Goal: Check status: Check status

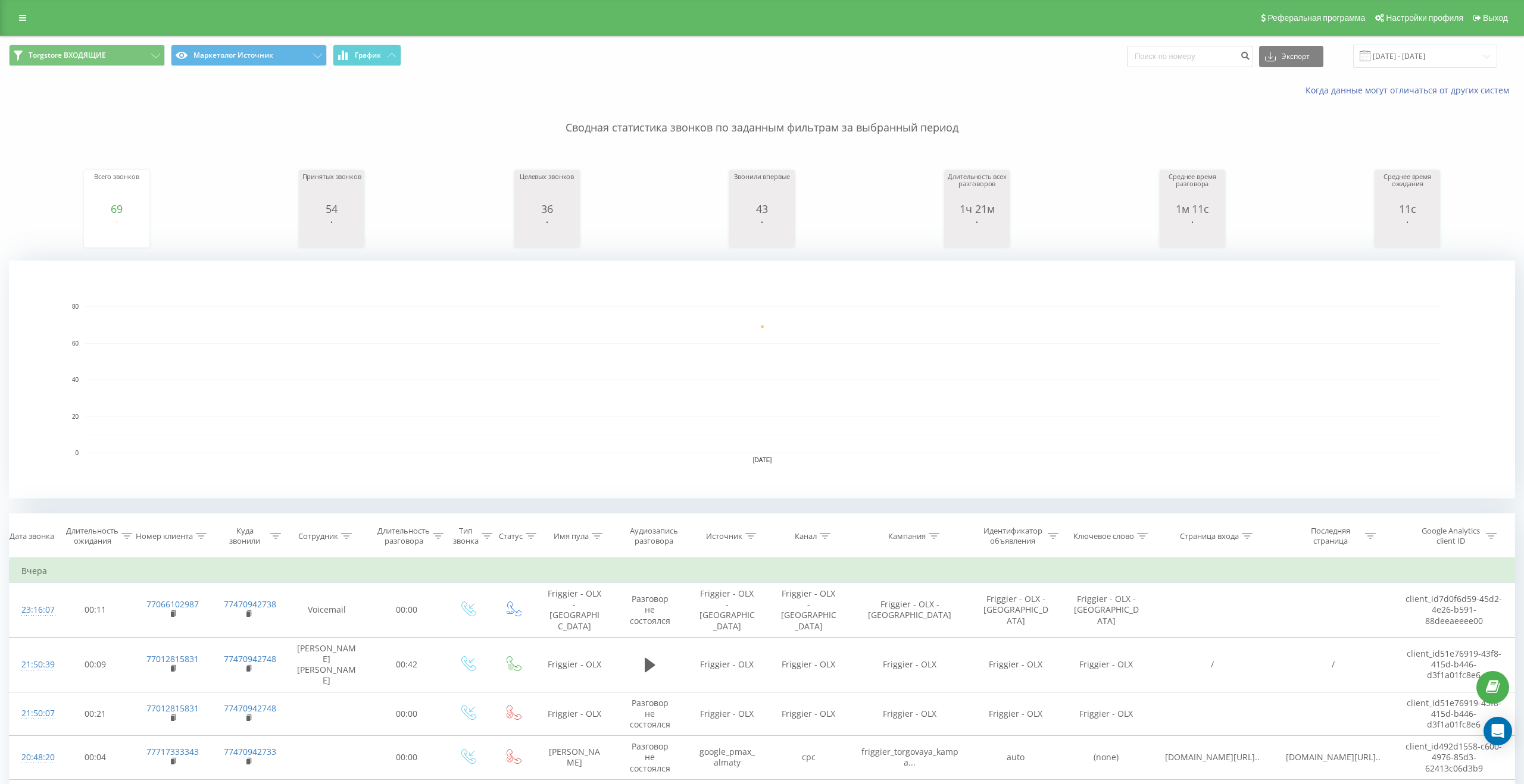
click at [1413, 54] on input "[DATE] - [DATE]" at bounding box center [1425, 56] width 144 height 23
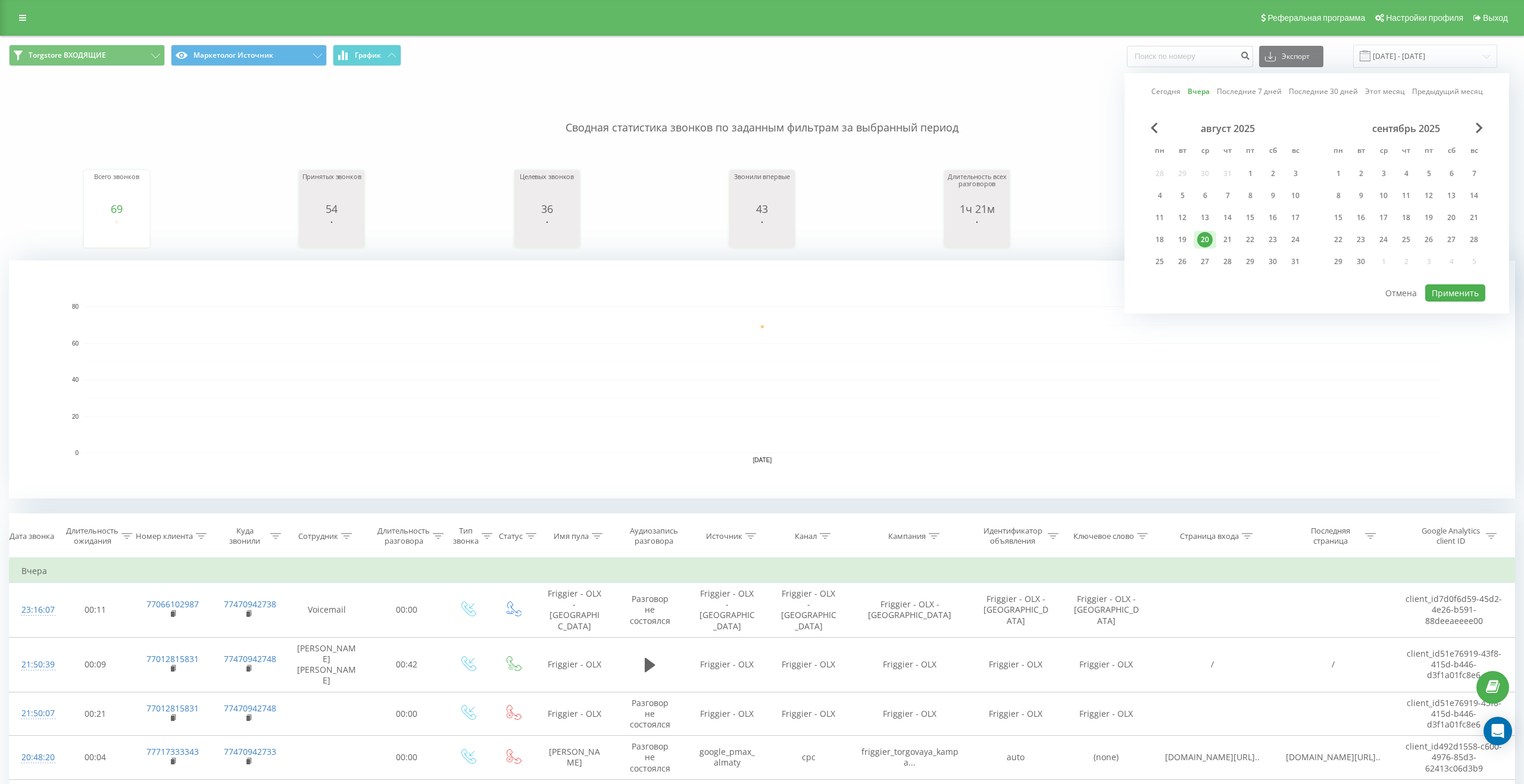
click at [1198, 238] on div "20" at bounding box center [1205, 239] width 16 height 16
click at [1457, 296] on button "Применить" at bounding box center [1455, 292] width 60 height 17
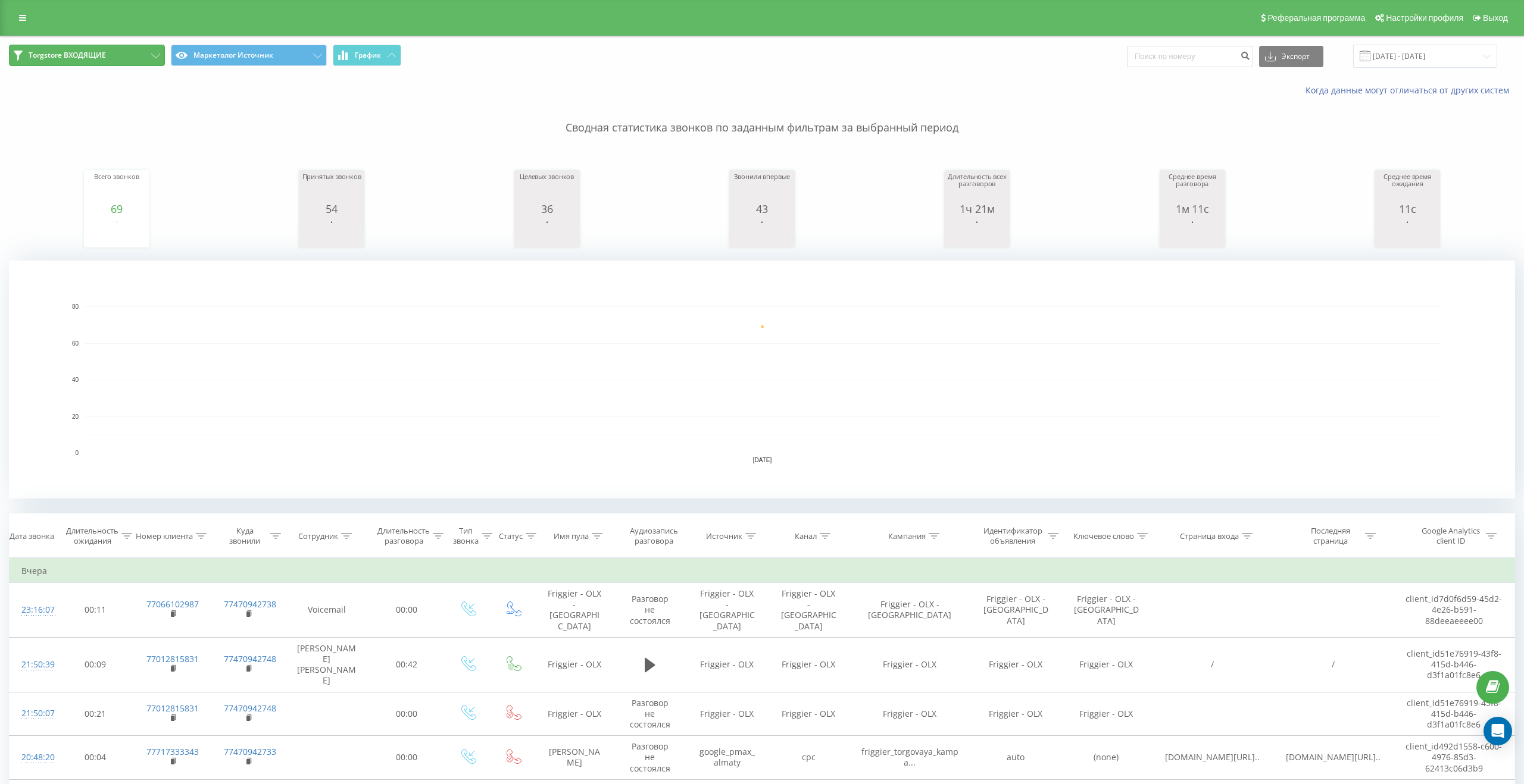
click at [100, 61] on button "Torgstore ВХОДЯЩИЕ" at bounding box center [87, 55] width 156 height 22
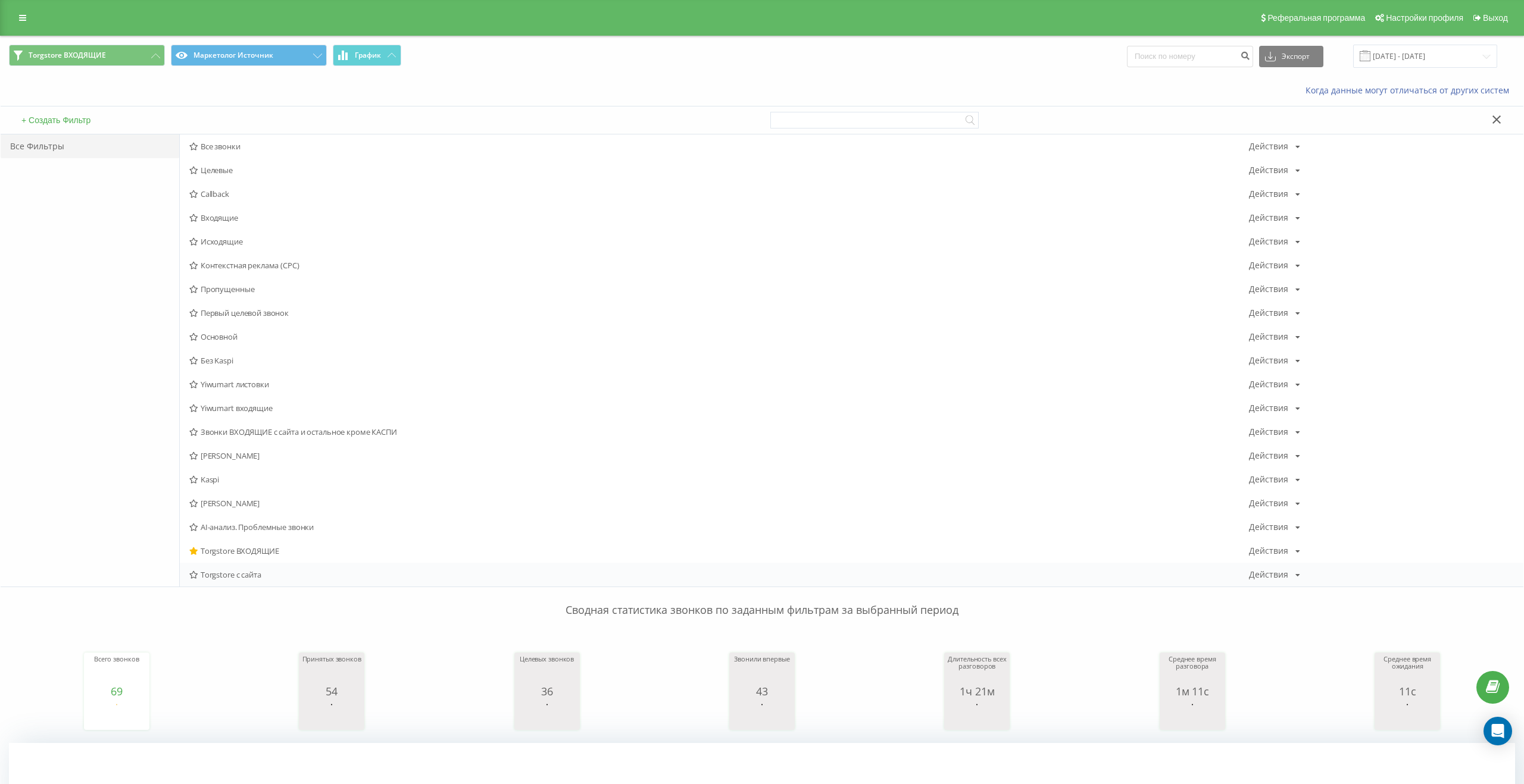
click at [219, 572] on span "Torgstore с сайта" at bounding box center [719, 574] width 1060 height 8
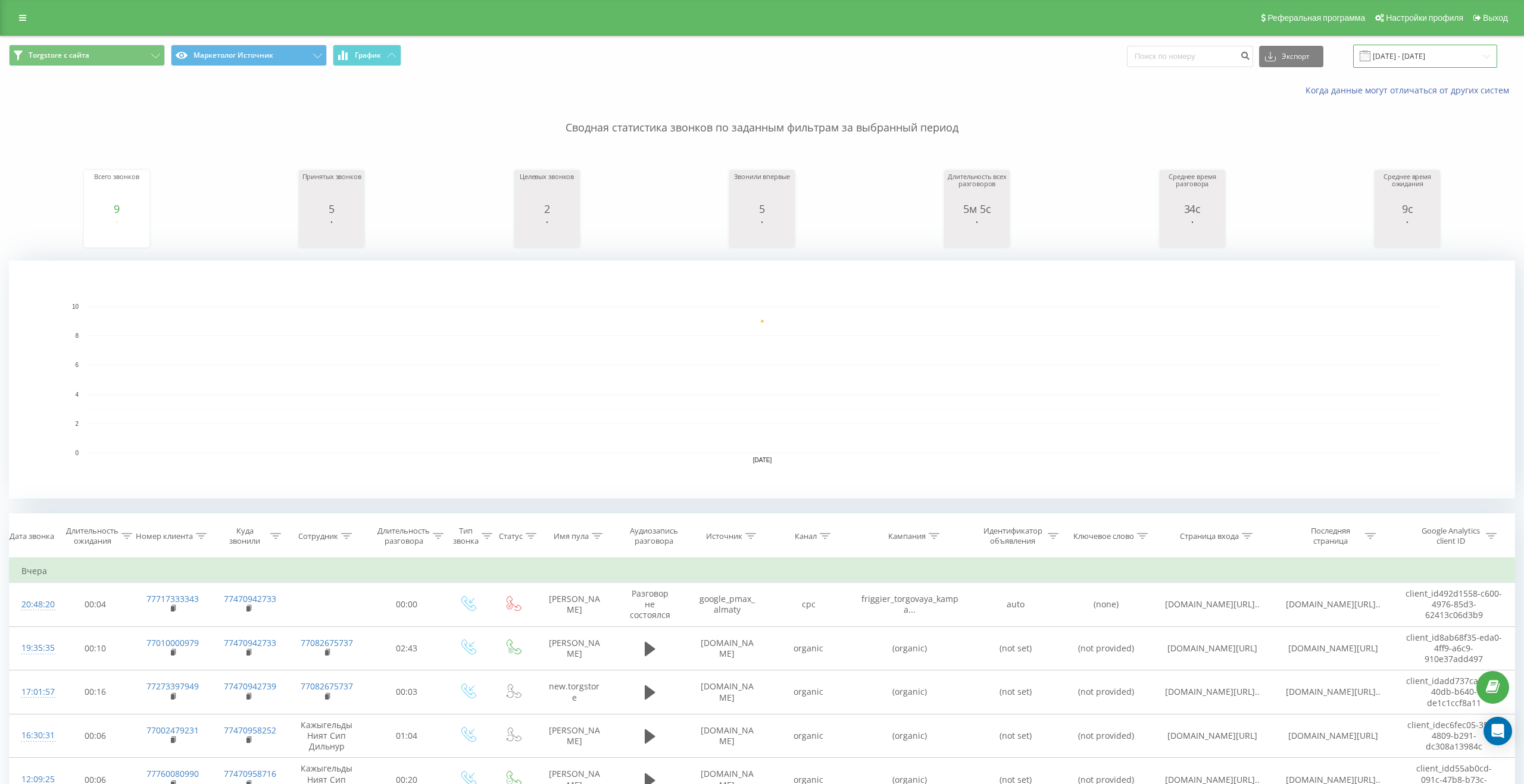
click at [1419, 66] on input "[DATE] - [DATE]" at bounding box center [1425, 56] width 144 height 23
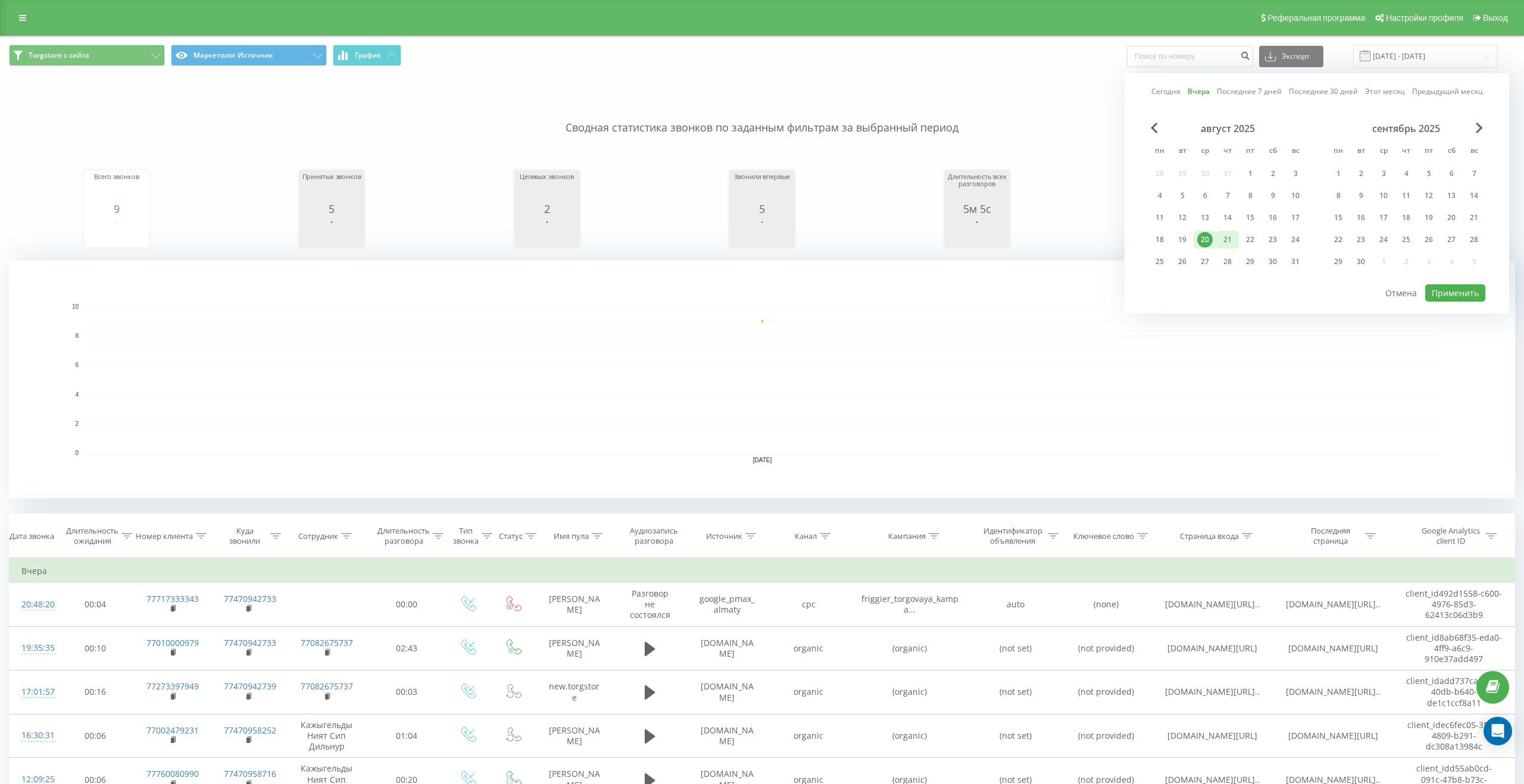
click at [1219, 237] on div "21" at bounding box center [1227, 239] width 16 height 16
click at [1452, 296] on button "Применить" at bounding box center [1455, 292] width 60 height 17
type input "21.08.2025 - 21.08.2025"
